Goal: Task Accomplishment & Management: Use online tool/utility

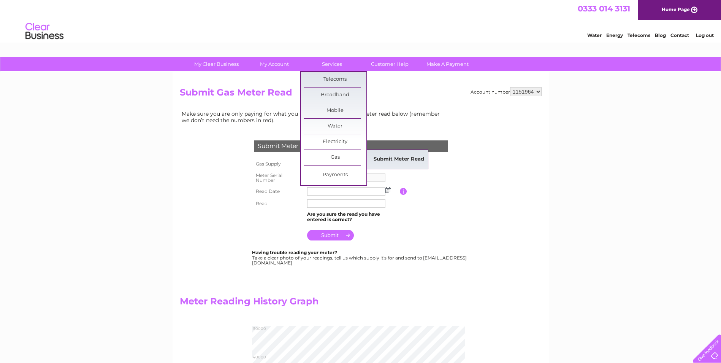
click at [380, 157] on link "Submit Meter Read" at bounding box center [399, 159] width 63 height 15
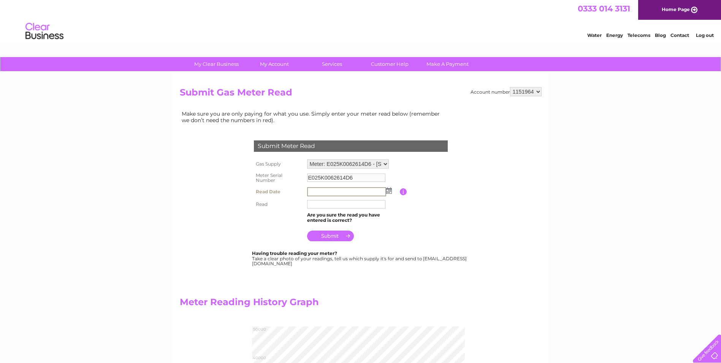
click at [314, 190] on input "text" at bounding box center [346, 191] width 79 height 9
click at [388, 190] on img at bounding box center [388, 190] width 6 height 6
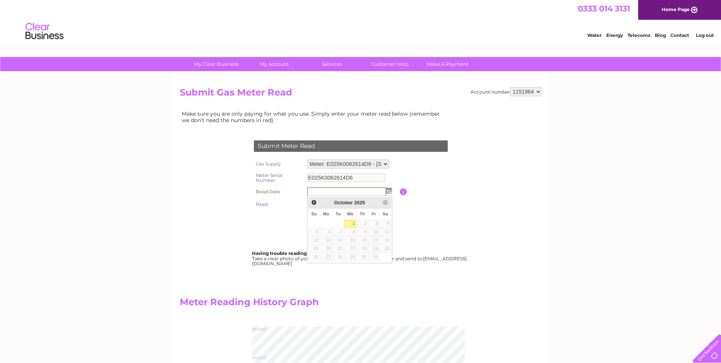
click at [349, 222] on link "1" at bounding box center [350, 224] width 12 height 8
type input "2025/10/01"
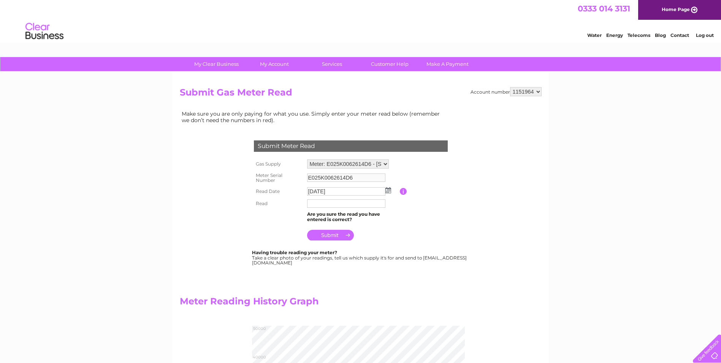
click at [360, 190] on input "2025/10/01" at bounding box center [346, 191] width 78 height 8
click at [363, 205] on input "text" at bounding box center [346, 204] width 78 height 8
type input "044562"
click at [345, 236] on input "submit" at bounding box center [330, 235] width 47 height 11
